Goal: Transaction & Acquisition: Subscribe to service/newsletter

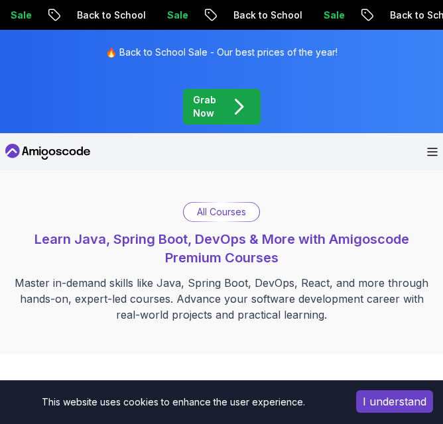
click at [241, 113] on icon "pre-order" at bounding box center [239, 107] width 24 height 24
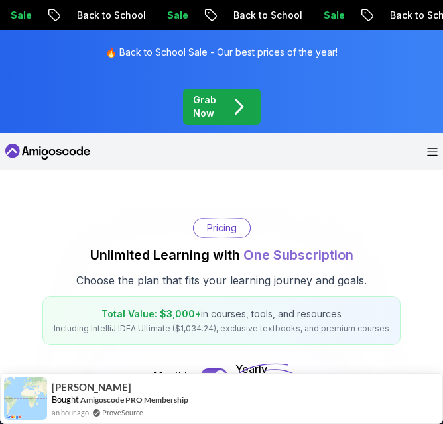
click at [227, 101] on icon "pre-order" at bounding box center [239, 107] width 24 height 24
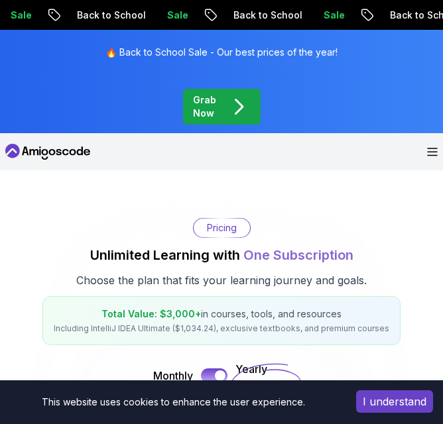
click at [235, 100] on icon "pre-order" at bounding box center [238, 107] width 7 height 14
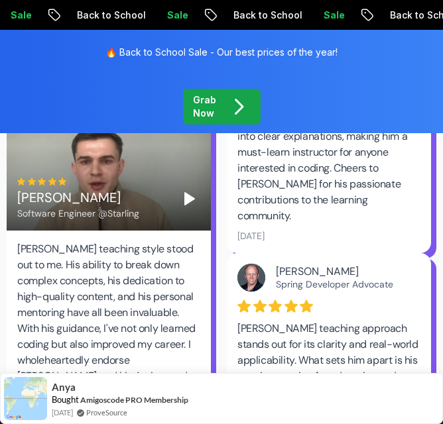
scroll to position [2974, 0]
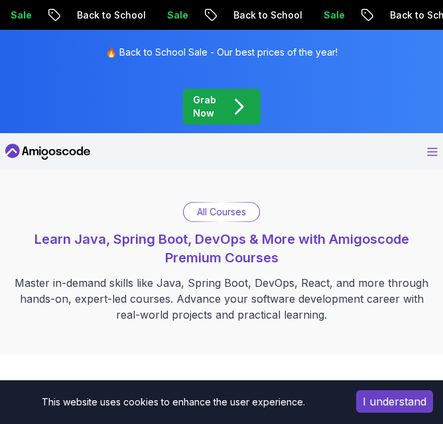
click at [430, 154] on icon "Open Menu" at bounding box center [432, 152] width 11 height 9
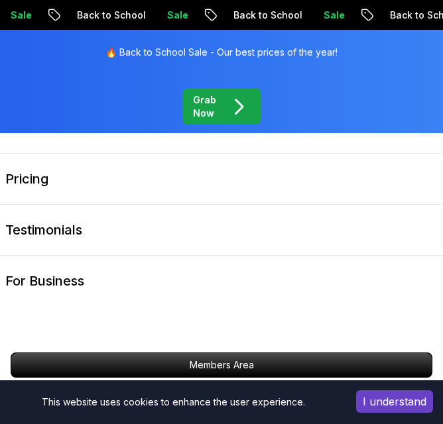
click at [430, 154] on link "Pricing" at bounding box center [221, 179] width 443 height 50
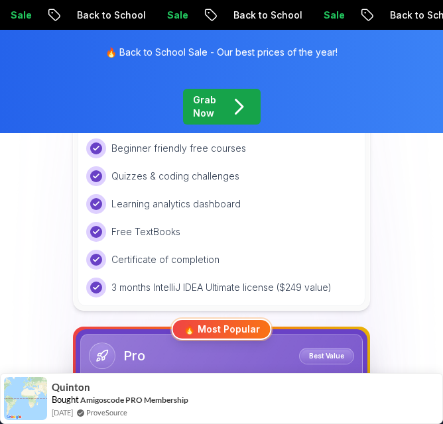
scroll to position [363, 0]
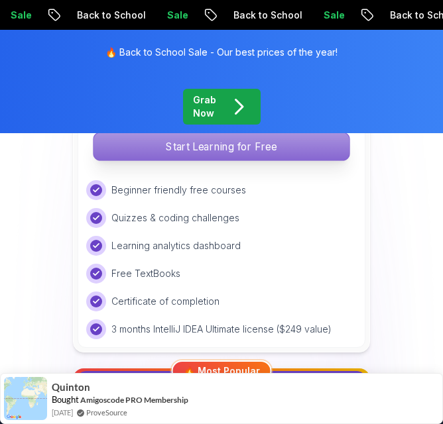
click at [272, 148] on p "Start Learning for Free" at bounding box center [221, 147] width 256 height 28
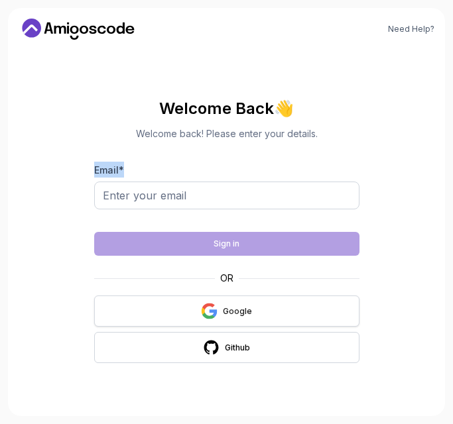
click at [241, 316] on div "Google" at bounding box center [237, 311] width 29 height 11
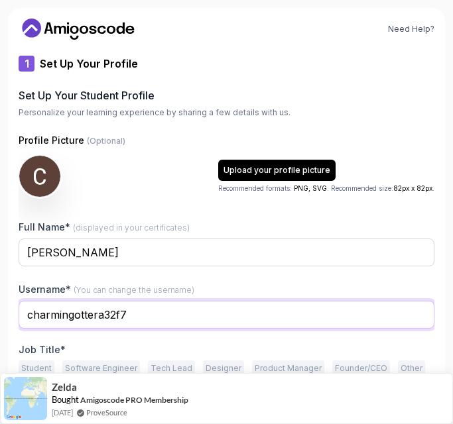
click at [165, 320] on input "charmingottera32f7" at bounding box center [227, 315] width 416 height 28
type input "c"
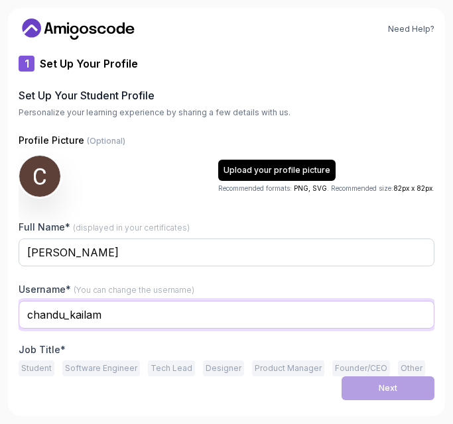
type input "chandu_kailam"
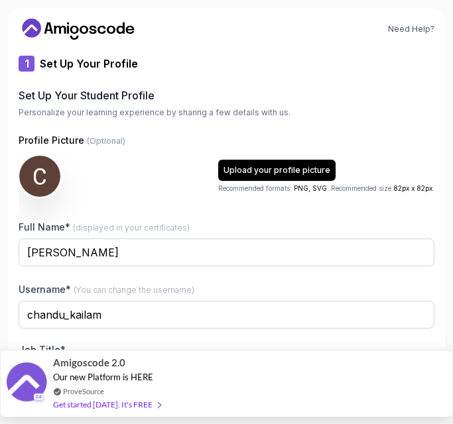
click at [366, 385] on div "Amigoscode 2.0 Our new Platform is HERE ProveSource Get started today. It's FREE" at bounding box center [226, 384] width 453 height 68
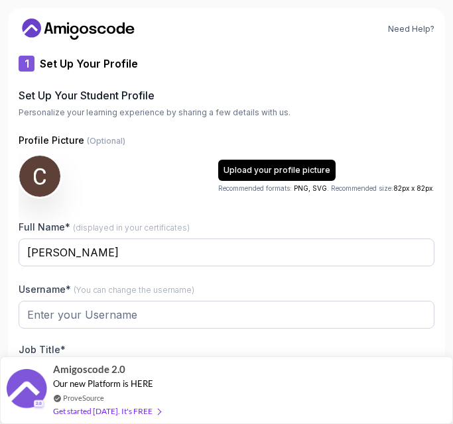
type input "zestyotteraee23"
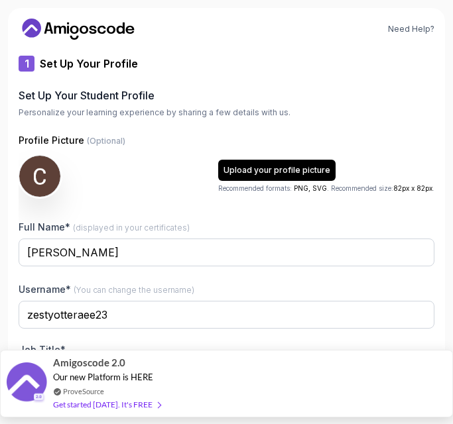
click at [143, 404] on div "Get started today. It's FREE" at bounding box center [106, 404] width 107 height 15
click at [143, 402] on div "Get started today. It's FREE" at bounding box center [106, 404] width 107 height 15
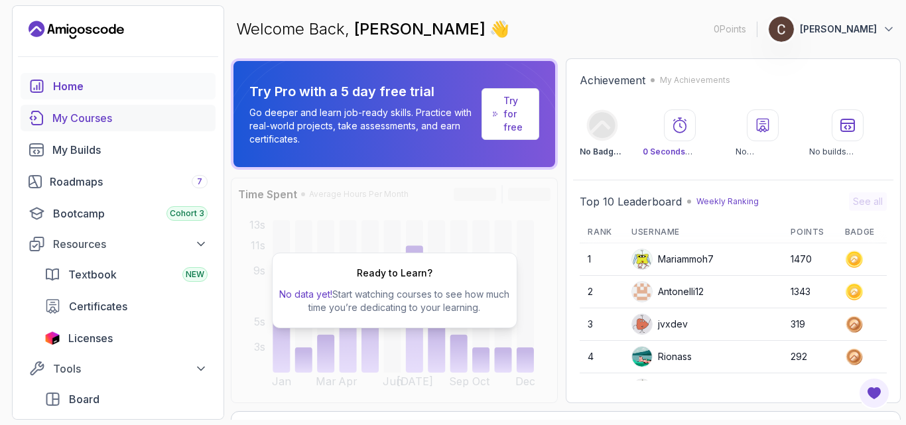
click at [70, 119] on div "My Courses" at bounding box center [129, 118] width 155 height 16
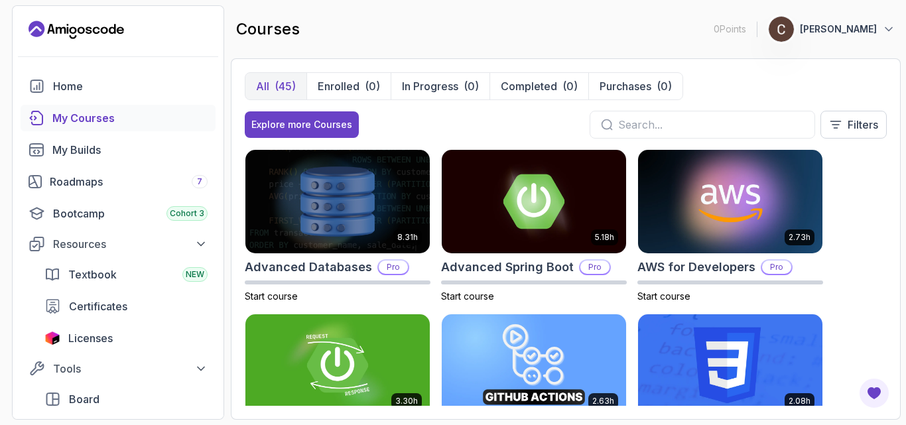
click at [452, 123] on input "text" at bounding box center [711, 125] width 186 height 16
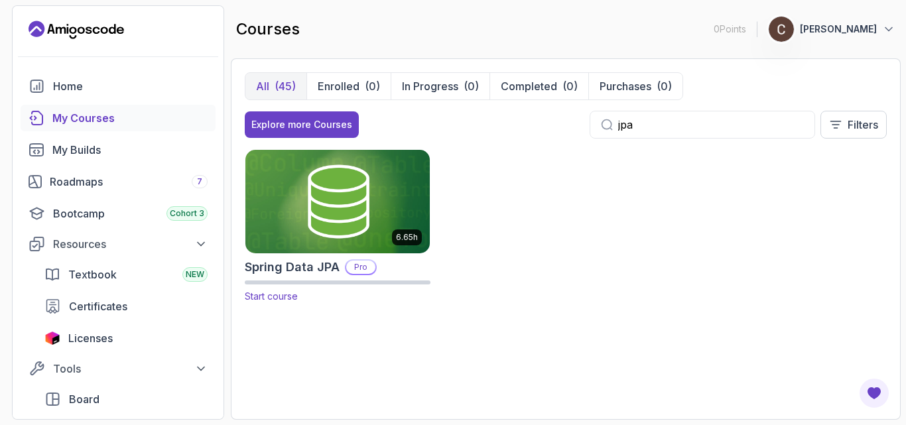
type input "jpa"
click at [324, 231] on img at bounding box center [338, 201] width 194 height 108
click at [365, 267] on p "Pro" at bounding box center [360, 267] width 29 height 13
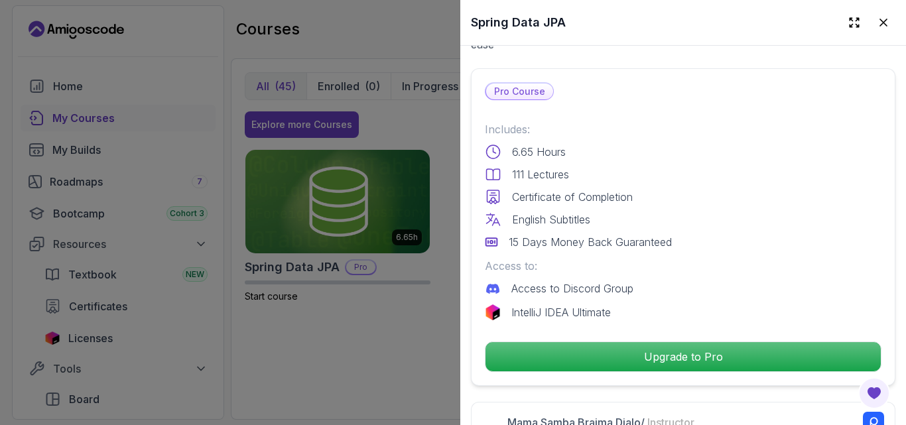
scroll to position [303, 0]
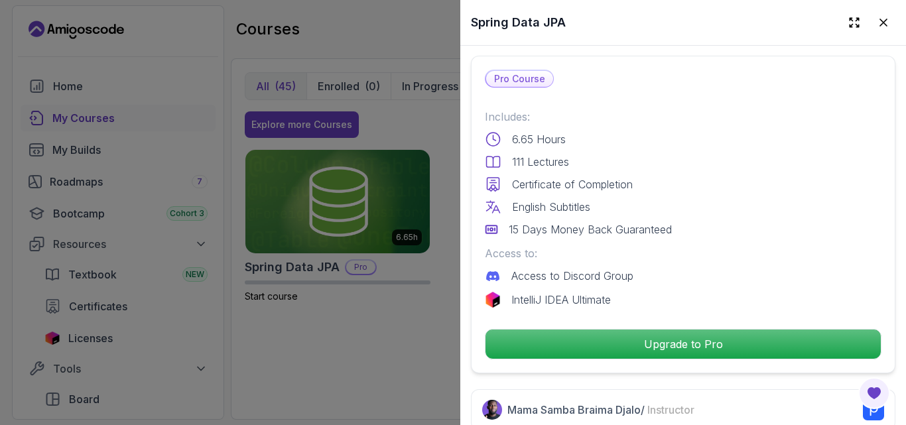
click at [417, 340] on div at bounding box center [453, 212] width 906 height 425
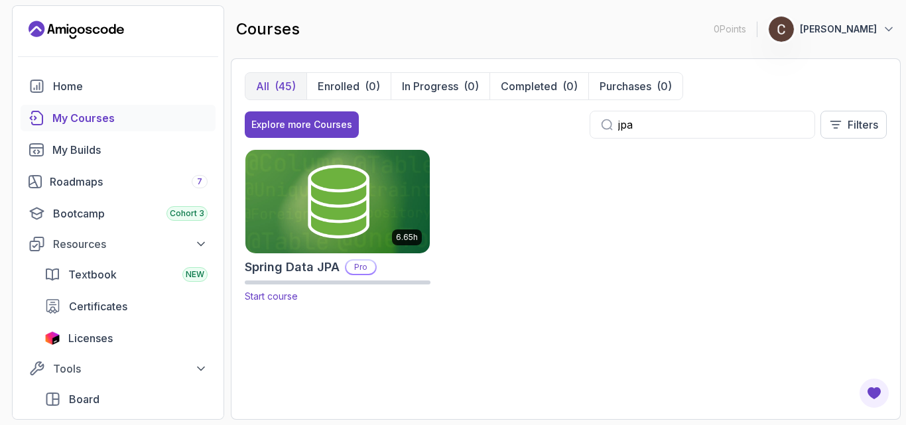
click at [369, 205] on img at bounding box center [338, 201] width 194 height 108
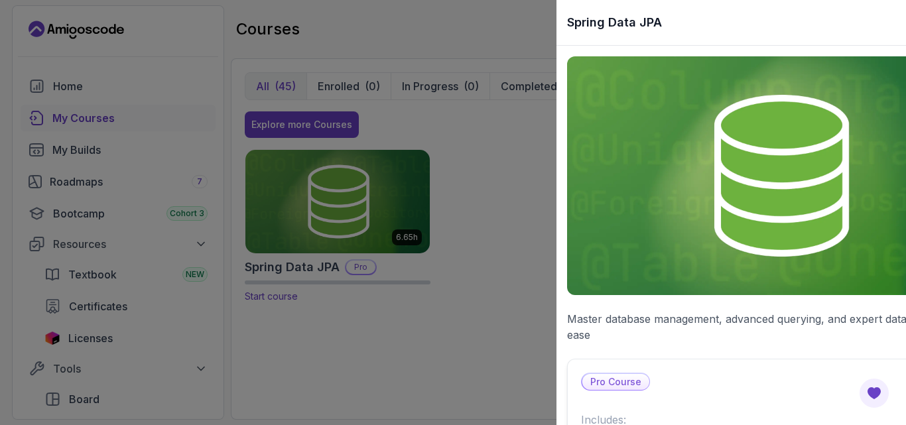
click at [369, 205] on div at bounding box center [453, 212] width 906 height 425
